Goal: Find specific page/section

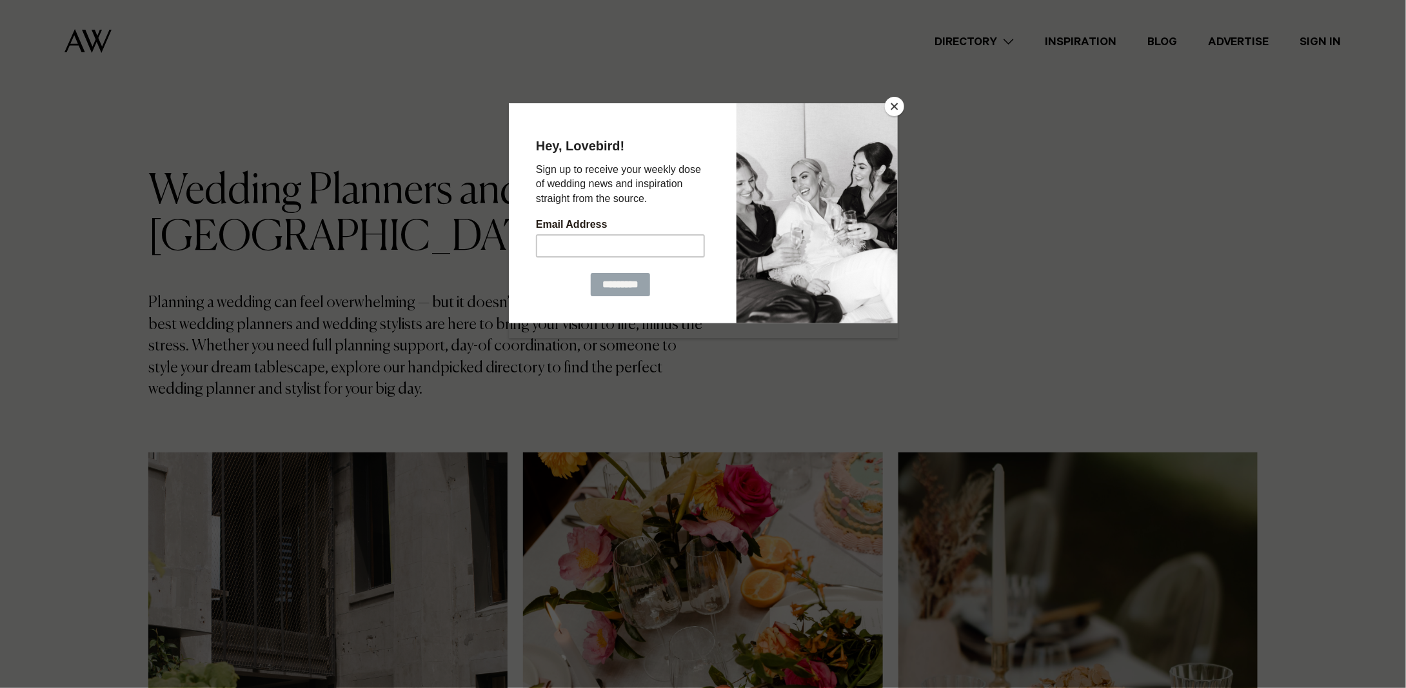
click at [894, 103] on button "Close" at bounding box center [894, 106] width 19 height 19
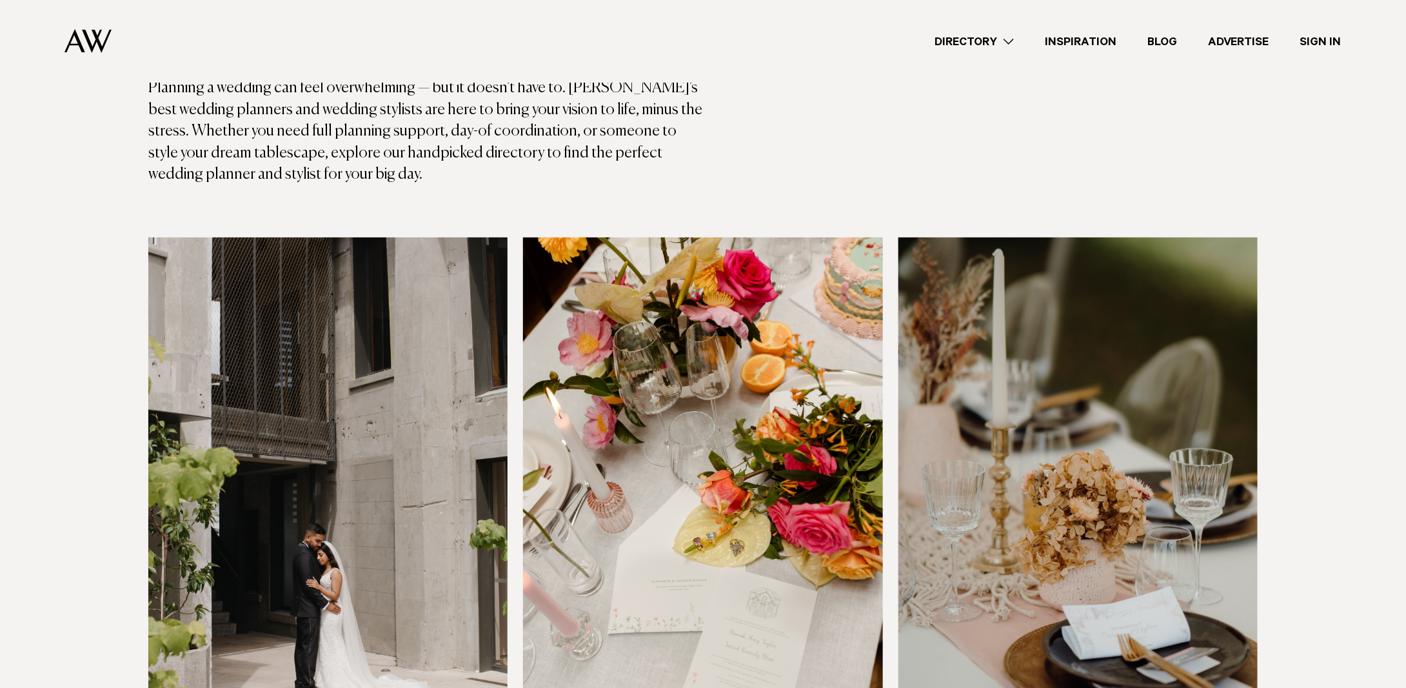
scroll to position [430, 0]
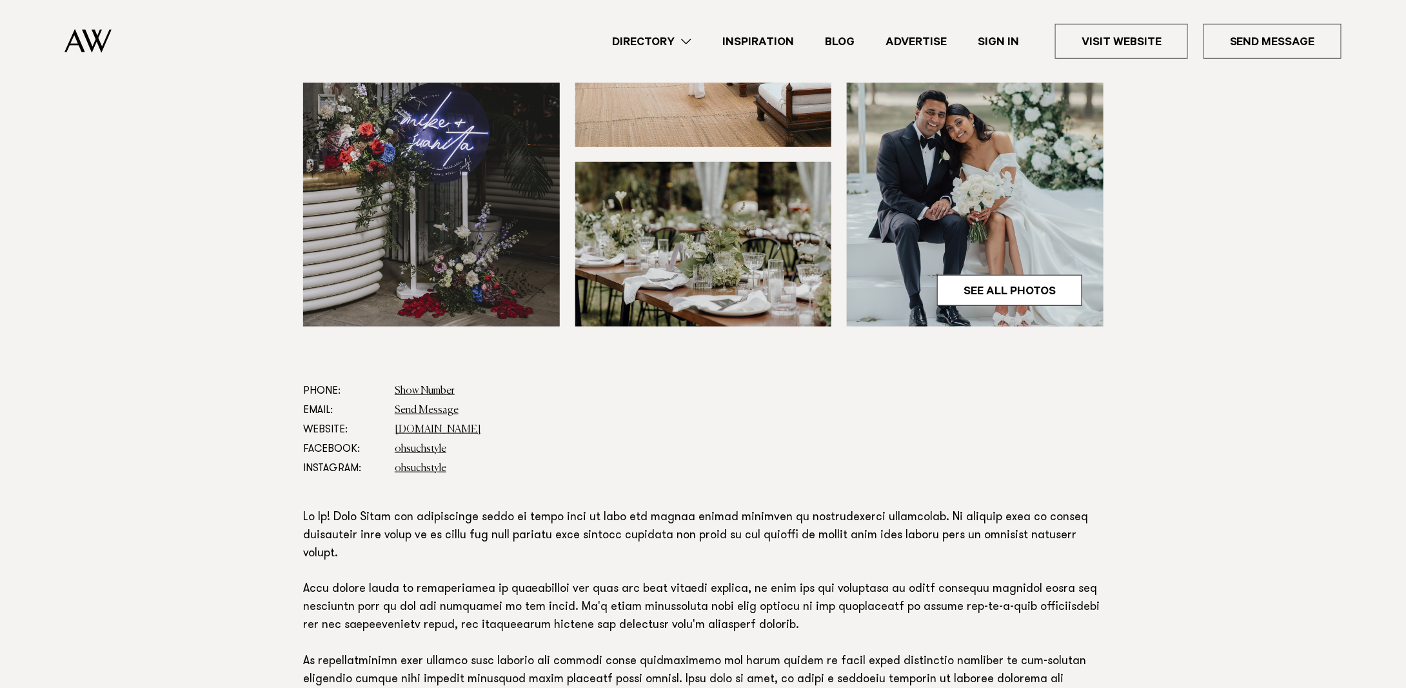
scroll to position [645, 0]
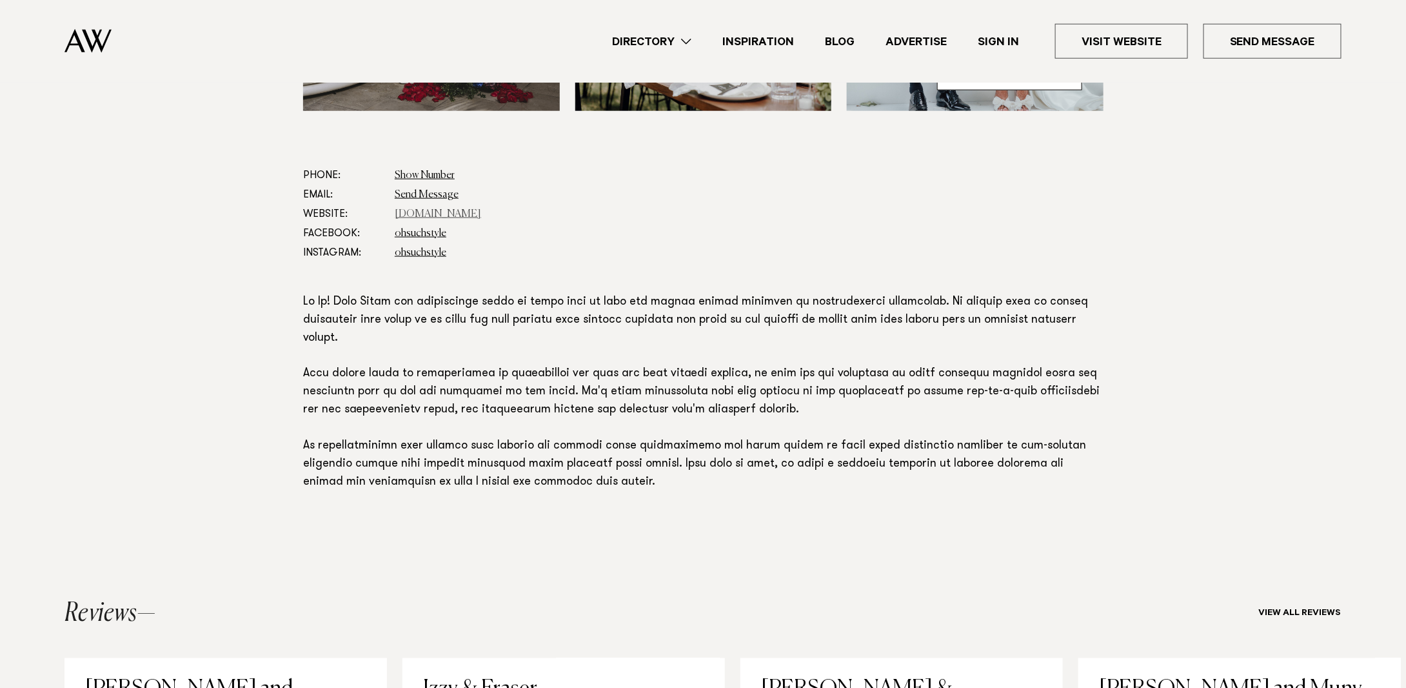
click at [428, 214] on link "[DOMAIN_NAME]" at bounding box center [438, 214] width 86 height 10
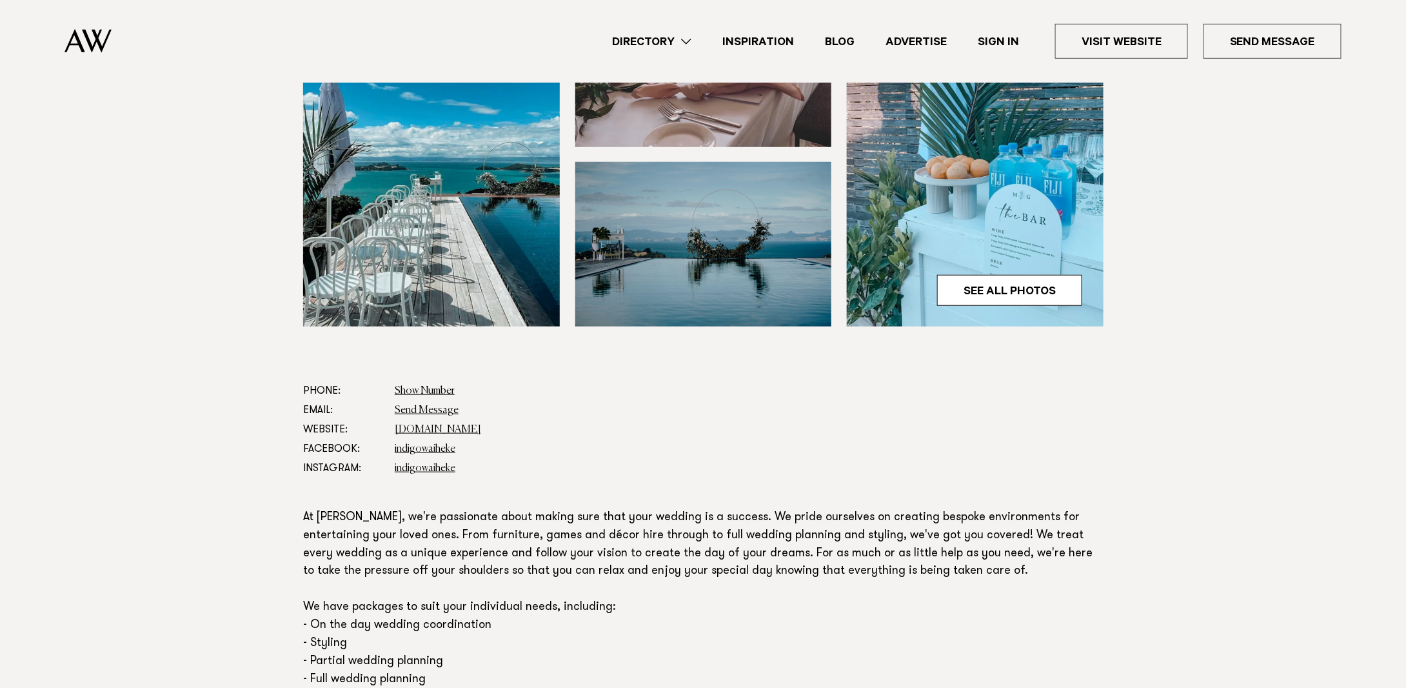
scroll to position [645, 0]
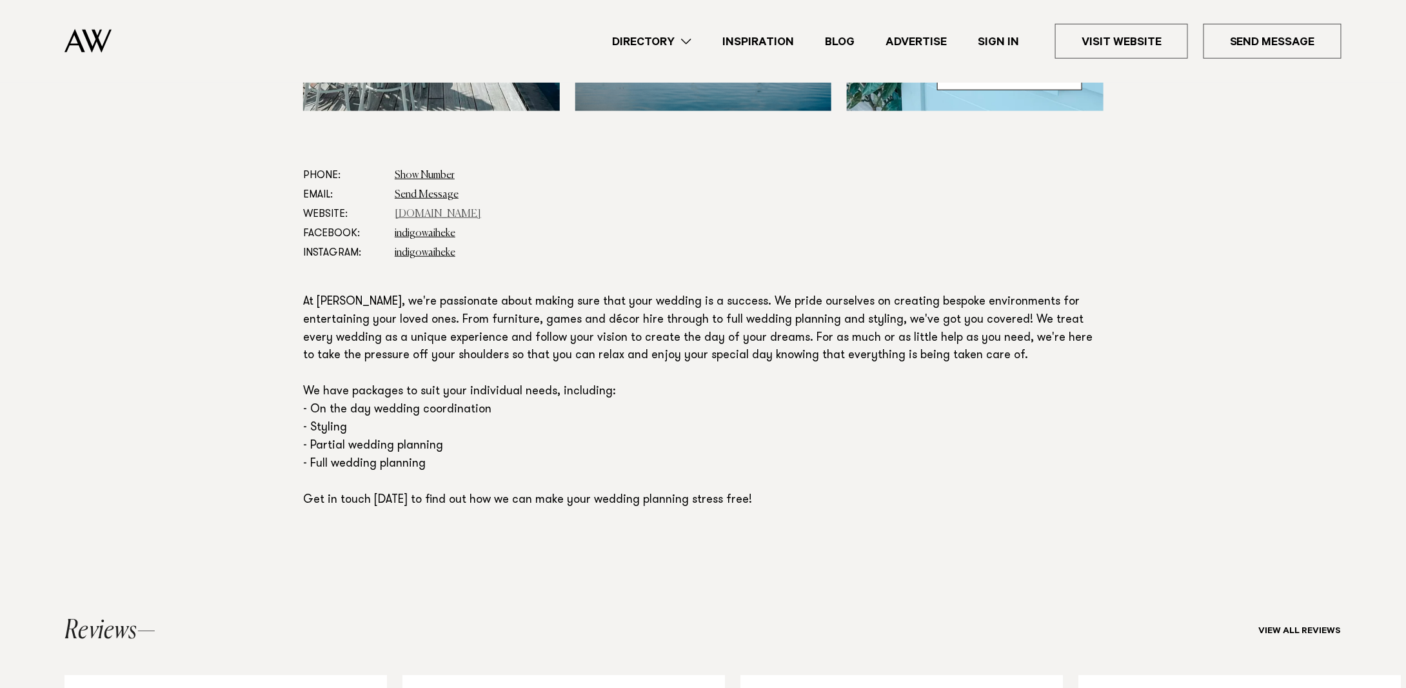
click at [439, 211] on link "www.indigowaiheke.co.nz" at bounding box center [438, 214] width 86 height 10
